Goal: Contribute content: Share content

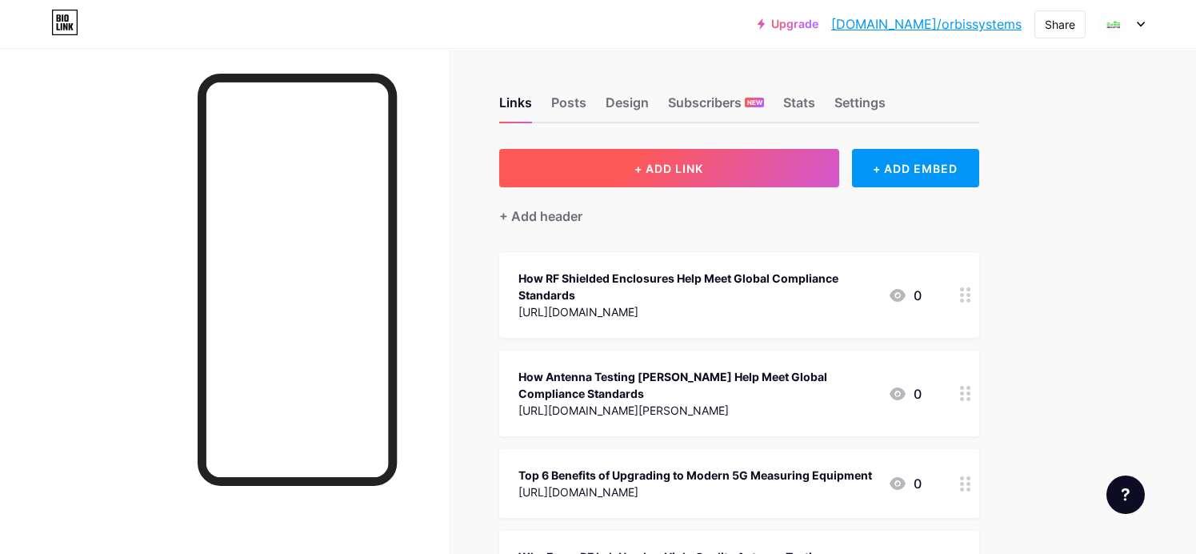
click at [716, 163] on button "+ ADD LINK" at bounding box center [669, 168] width 340 height 38
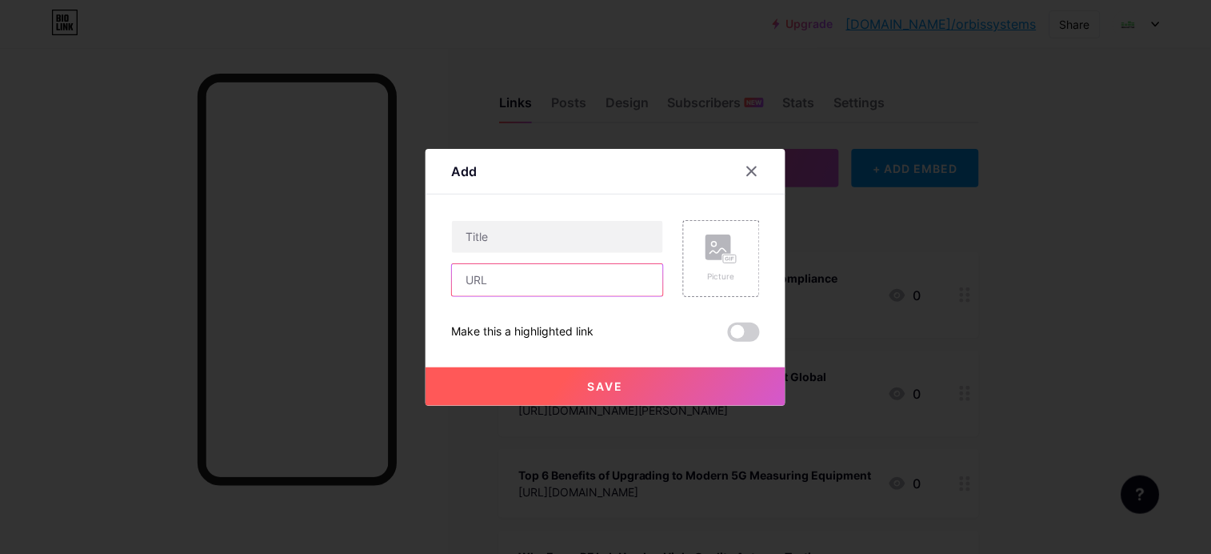
click at [538, 274] on input "text" at bounding box center [557, 280] width 211 height 32
paste input "[URL][DOMAIN_NAME]"
type input "[URL][DOMAIN_NAME]"
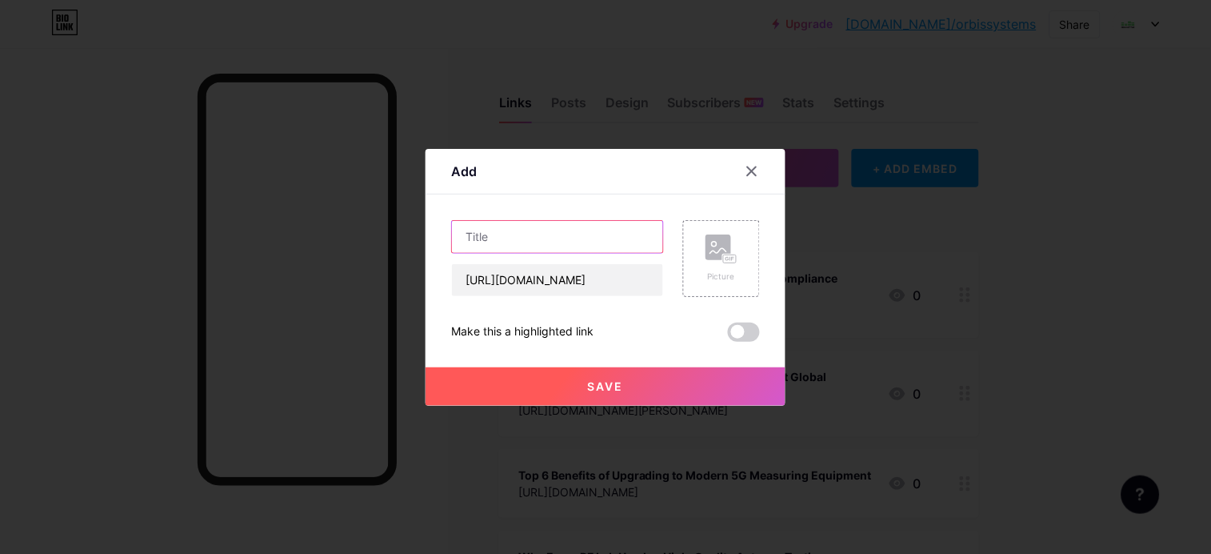
click at [552, 237] on input "text" at bounding box center [557, 237] width 211 height 32
type input "v"
paste input "5 Common Testing Challenges Solved by a 5G OTA Chamber"
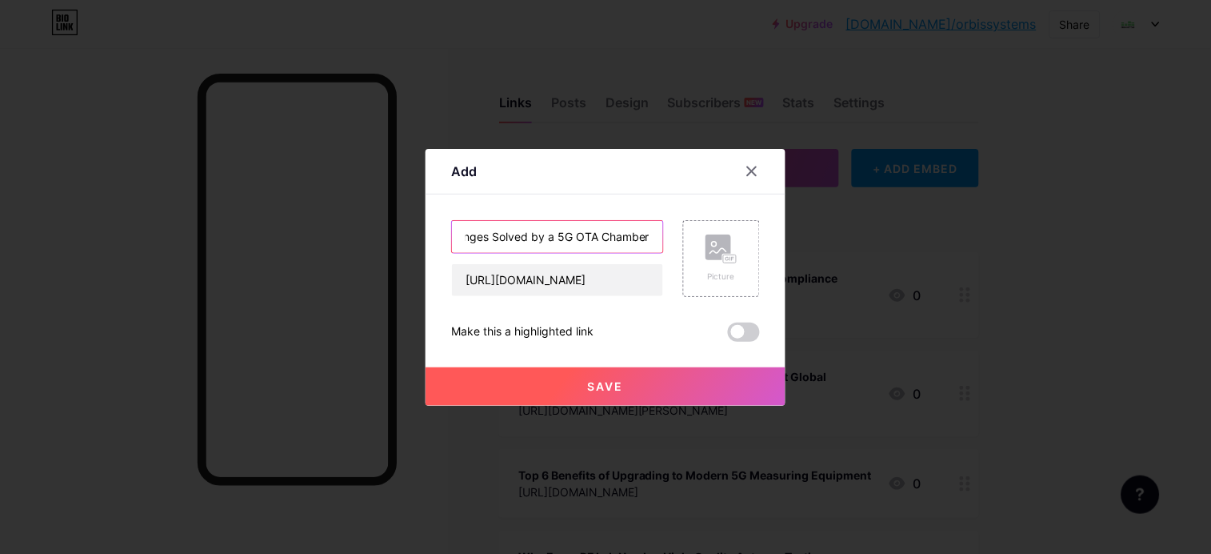
type input "5 Common Testing Challenges Solved by a 5G OTA Chamber"
click at [571, 386] on button "Save" at bounding box center [606, 386] width 360 height 38
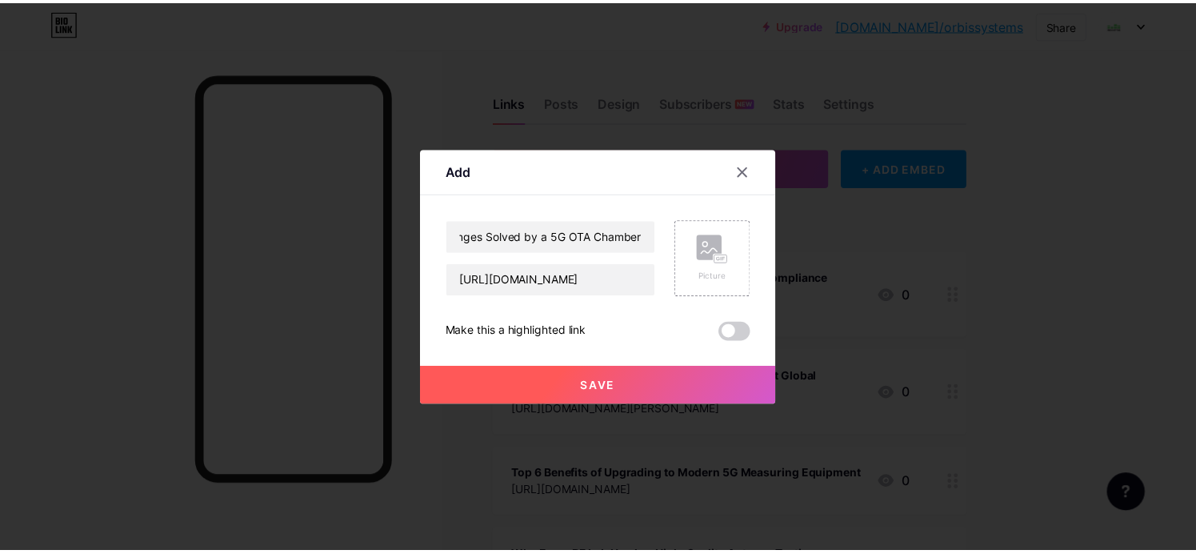
scroll to position [0, 0]
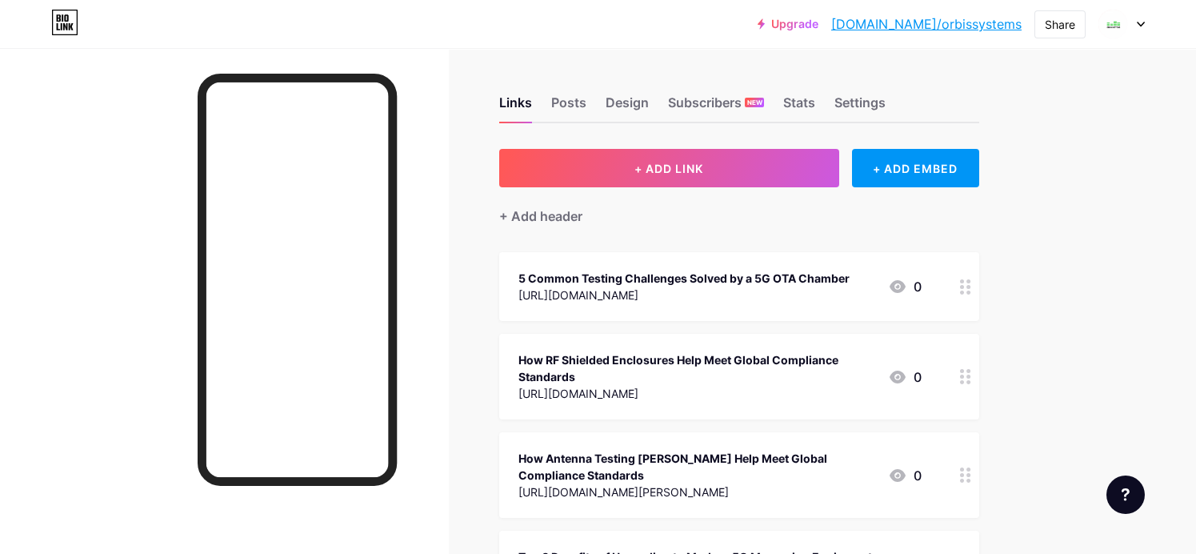
click at [948, 28] on link "[DOMAIN_NAME]/orbissystems" at bounding box center [926, 23] width 190 height 19
